Goal: Information Seeking & Learning: Learn about a topic

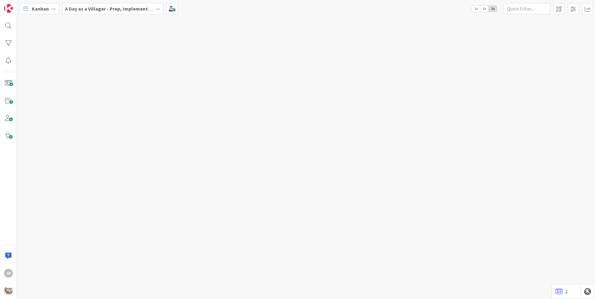
drag, startPoint x: 0, startPoint y: 0, endPoint x: 226, endPoint y: 38, distance: 229.0
click at [226, 38] on div at bounding box center [306, 158] width 578 height 282
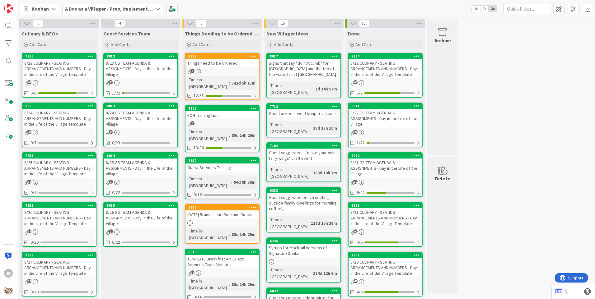
click at [42, 124] on div "8/24 CULINARY - SEATING ARRANGEMENTS AND NUMBERS - Day in the Life of the Villa…" at bounding box center [58, 118] width 73 height 19
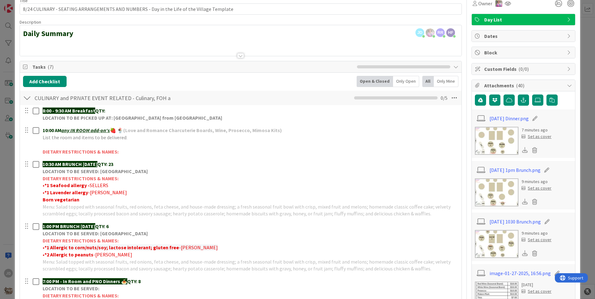
scroll to position [62, 0]
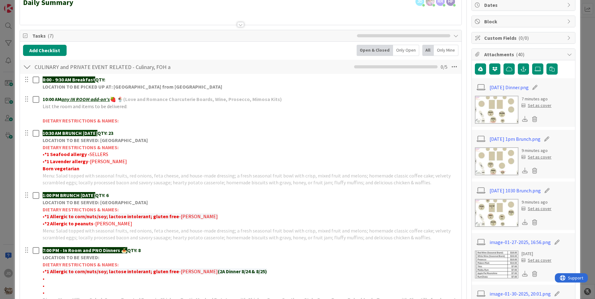
click at [493, 162] on img at bounding box center [497, 161] width 44 height 28
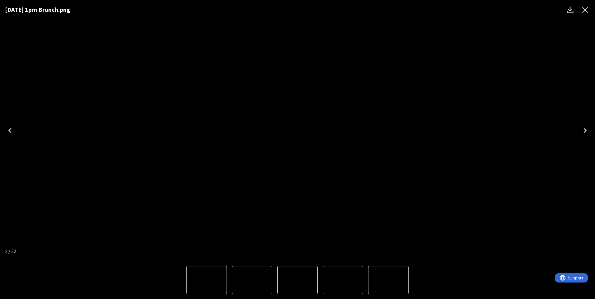
click at [583, 9] on icon "Close" at bounding box center [585, 10] width 10 height 10
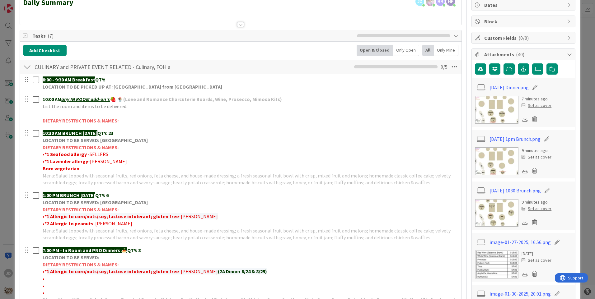
click at [507, 216] on img at bounding box center [497, 213] width 44 height 28
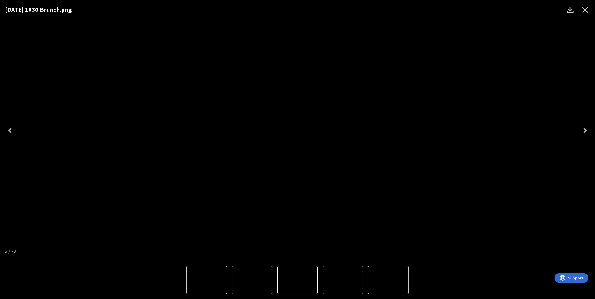
click at [297, 131] on img "3 of 22" at bounding box center [297, 131] width 0 height 0
click at [297, 280] on img "3 of 28" at bounding box center [297, 280] width 0 height 0
click at [207, 280] on img "1 of 28" at bounding box center [207, 280] width 0 height 0
